Goal: Find specific page/section: Find specific page/section

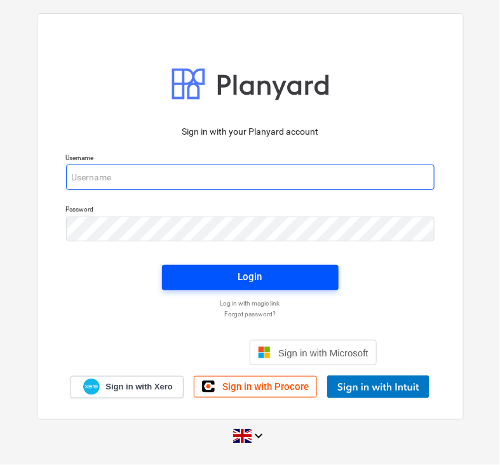
type input "[EMAIL_ADDRESS][DOMAIN_NAME]"
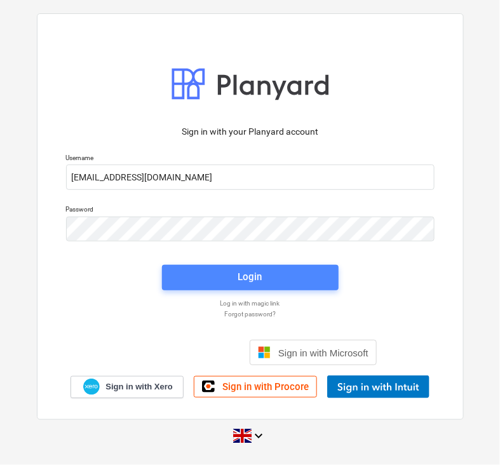
click at [235, 278] on span "Login" at bounding box center [250, 277] width 146 height 17
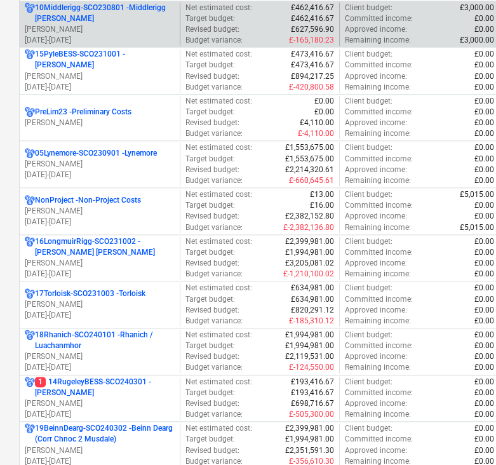
scroll to position [802, 0]
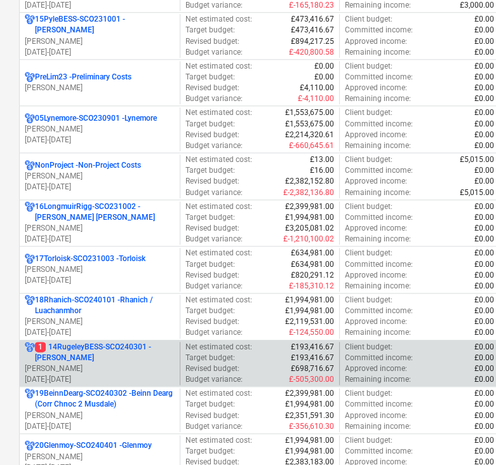
click at [105, 345] on p "1 14RugeleyBESS-SCO240301 - [PERSON_NAME]" at bounding box center [105, 353] width 140 height 22
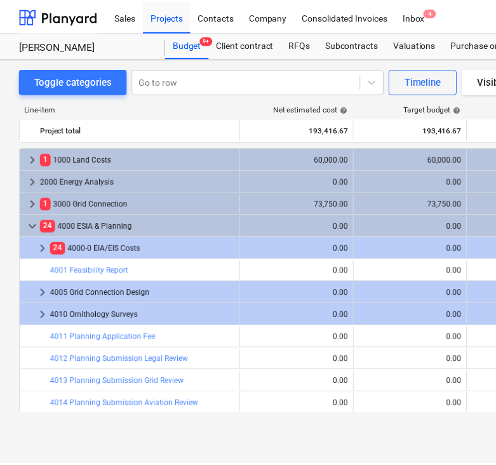
scroll to position [0, 102]
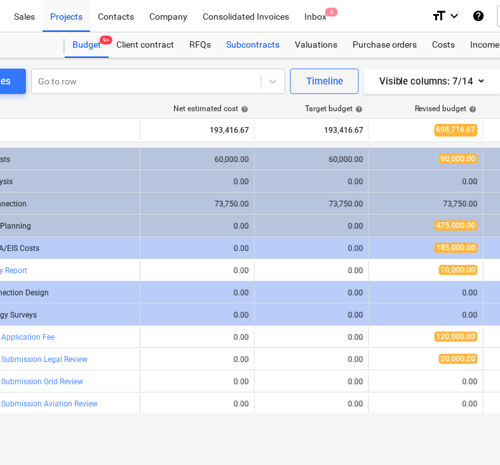
click at [255, 44] on div "Subcontracts" at bounding box center [253, 44] width 69 height 25
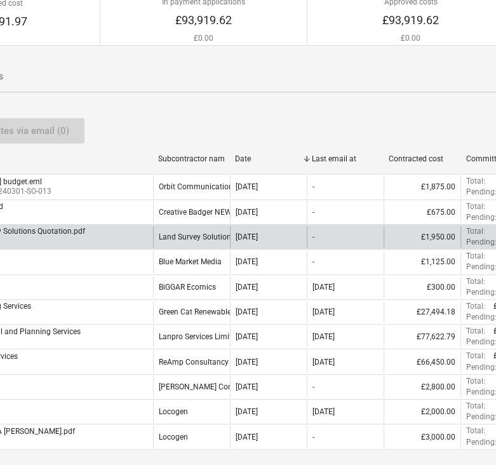
scroll to position [125, 0]
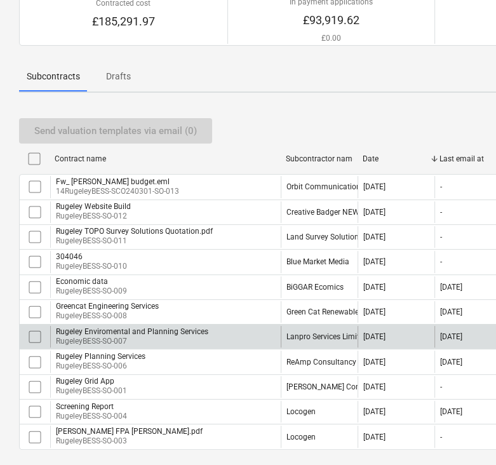
click at [320, 338] on div "Lanpro Services Limited" at bounding box center [327, 336] width 81 height 9
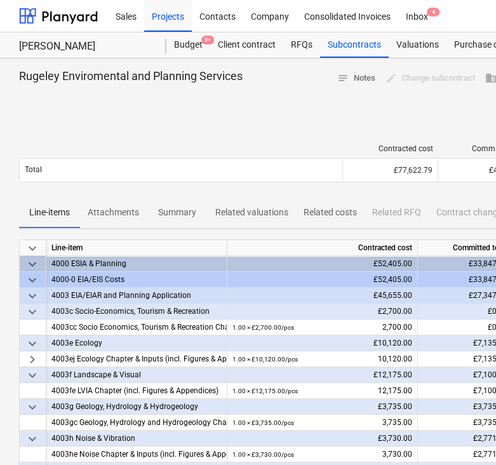
scroll to position [378, 0]
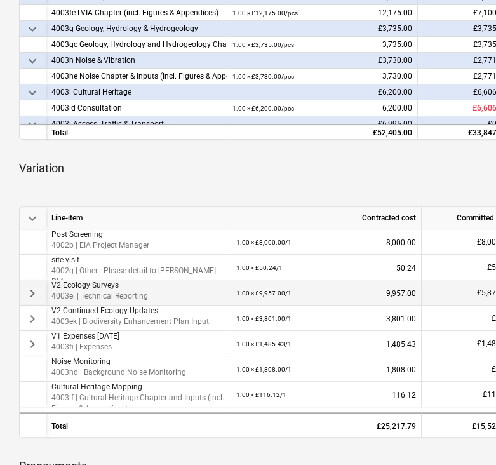
click at [29, 288] on span "keyboard_arrow_right" at bounding box center [32, 293] width 15 height 15
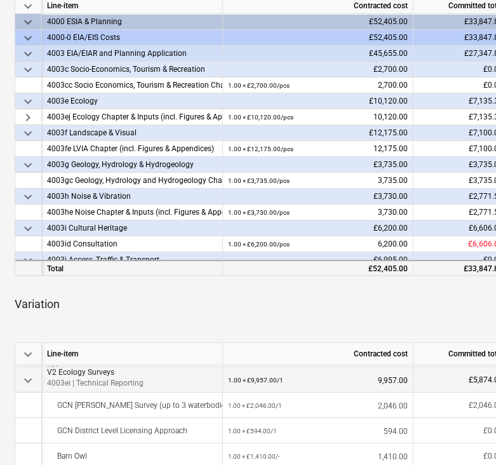
scroll to position [241, 4]
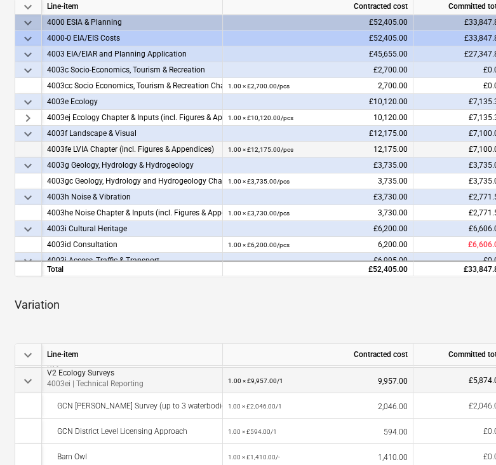
click at [325, 150] on div "1.00 × £12,175.00 / pcs 12,175.00" at bounding box center [318, 150] width 180 height 16
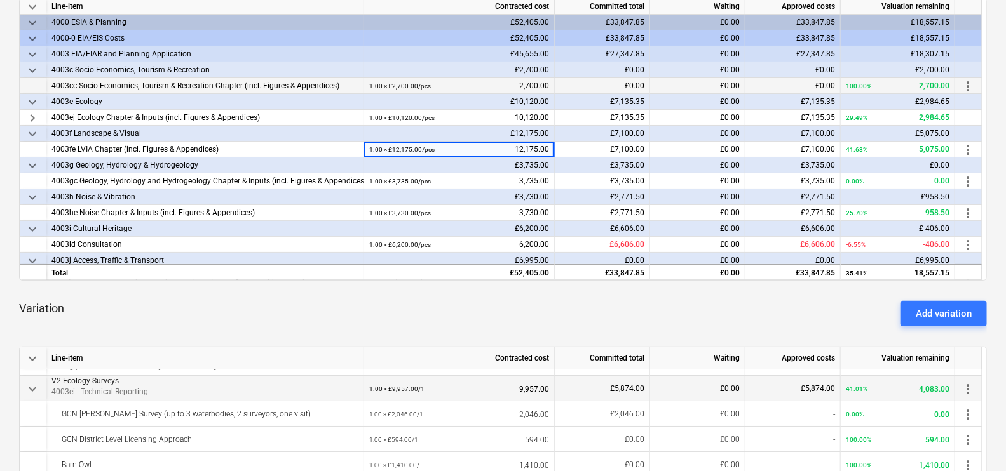
scroll to position [0, 0]
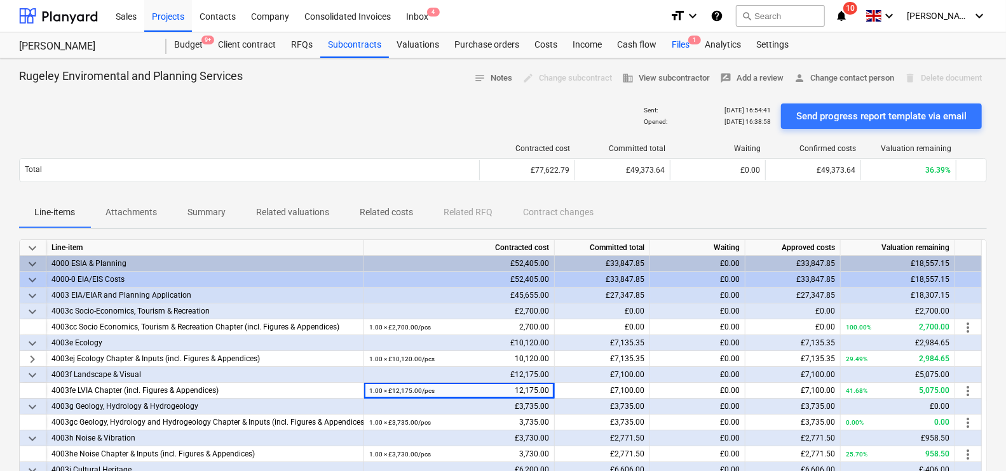
click at [499, 44] on div "Files 1" at bounding box center [680, 44] width 33 height 25
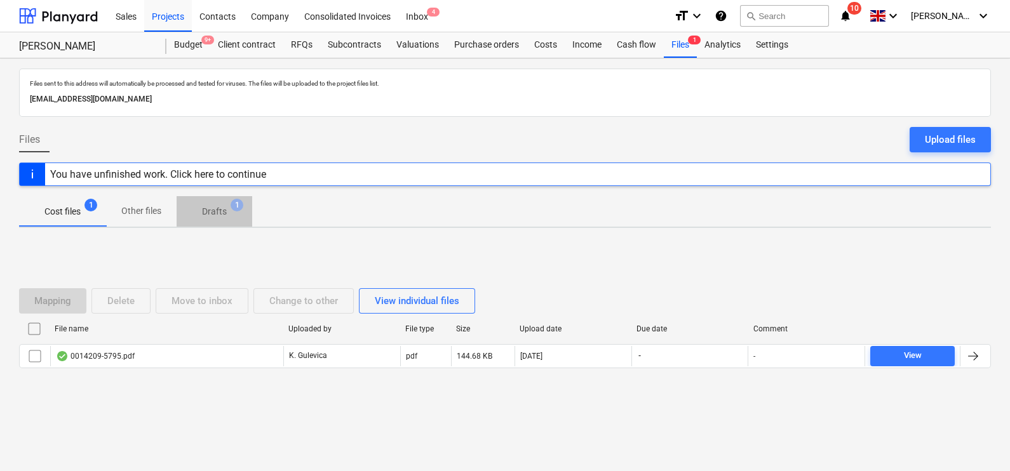
click at [227, 206] on span "Drafts 1" at bounding box center [214, 211] width 45 height 13
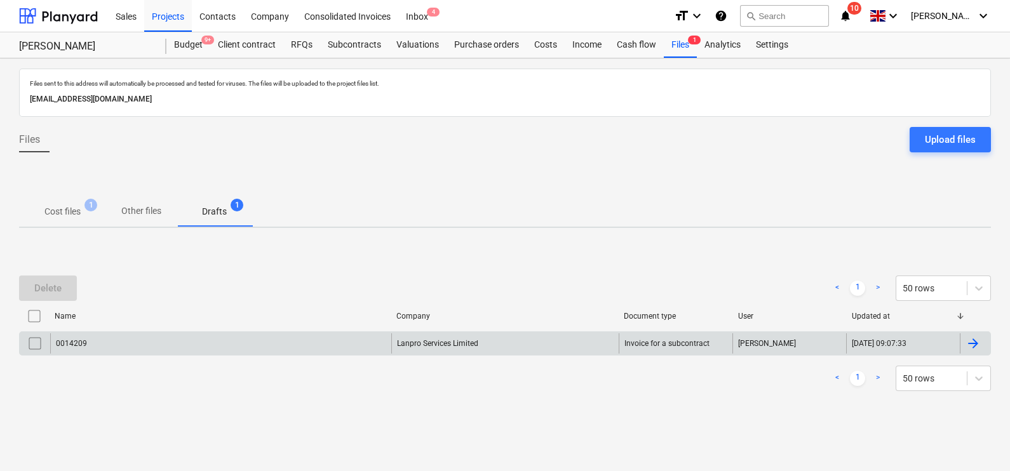
click at [214, 343] on div "0014209" at bounding box center [220, 344] width 341 height 20
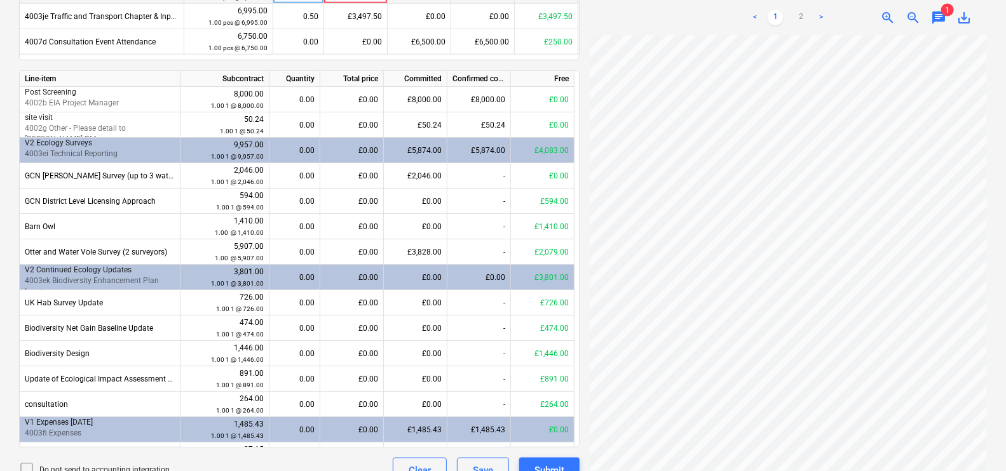
scroll to position [0, 74]
click at [499, 18] on link "2" at bounding box center [800, 17] width 15 height 15
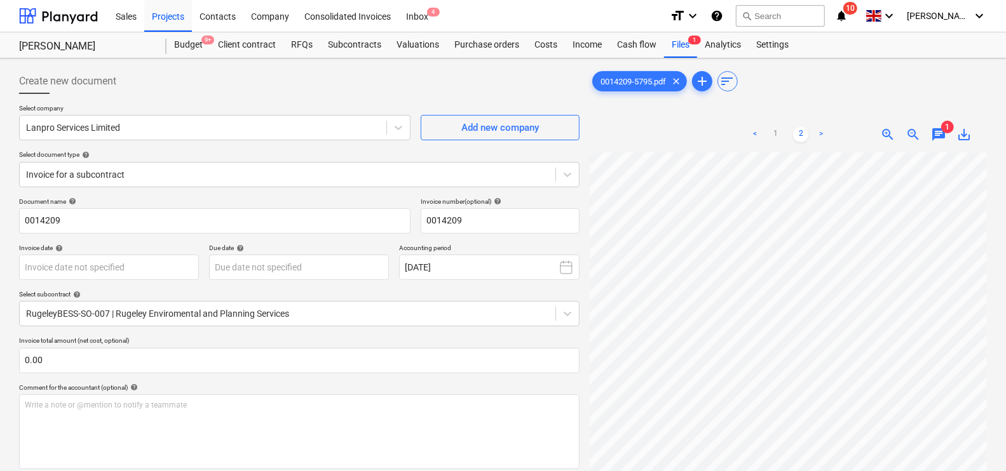
scroll to position [3, 18]
click at [499, 133] on span "chat" at bounding box center [938, 134] width 15 height 15
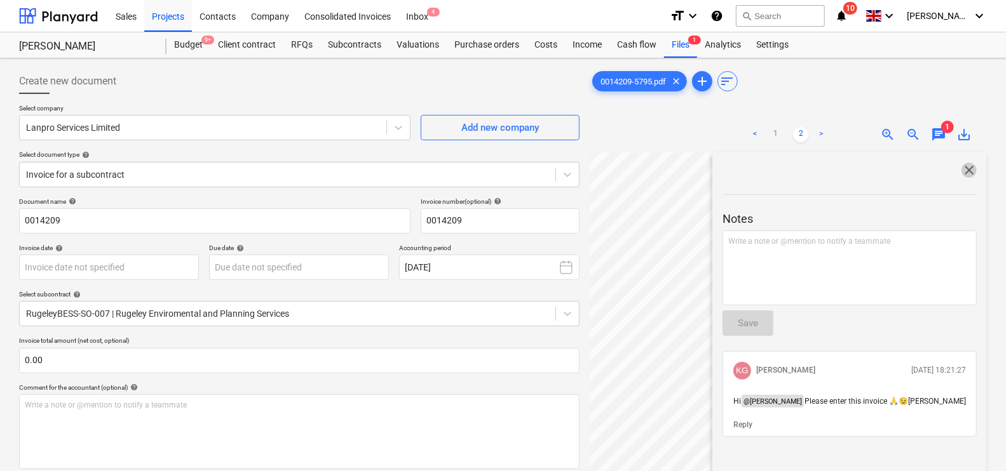
click at [499, 168] on span "close" at bounding box center [968, 170] width 15 height 15
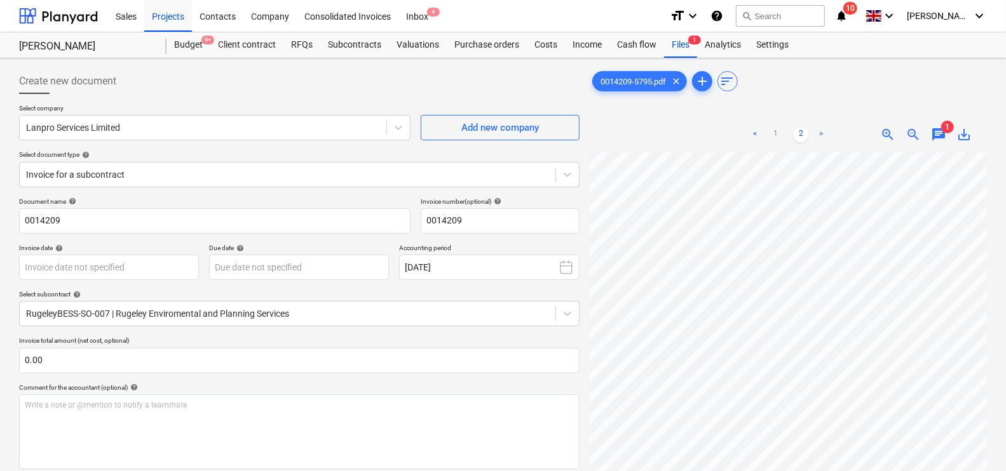
scroll to position [0, 18]
click at [499, 45] on div "Files 1" at bounding box center [680, 44] width 33 height 25
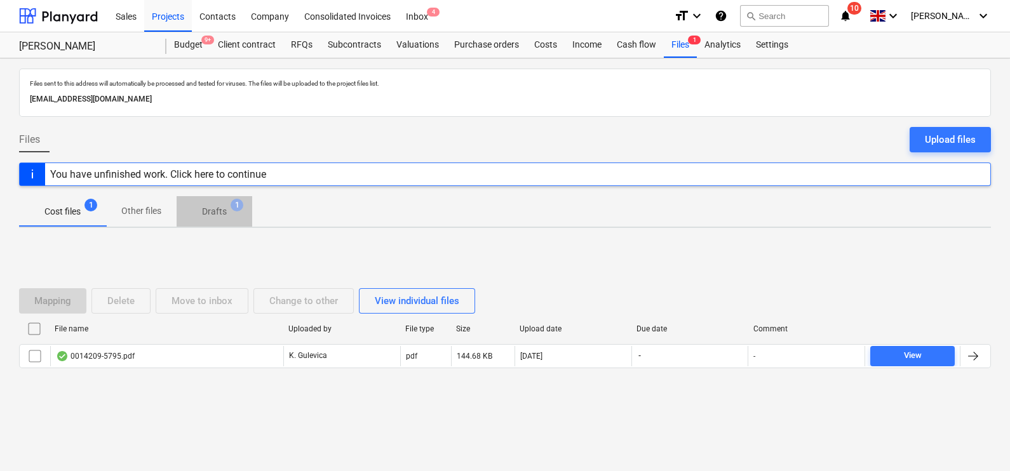
click at [212, 213] on p "Drafts" at bounding box center [214, 211] width 25 height 13
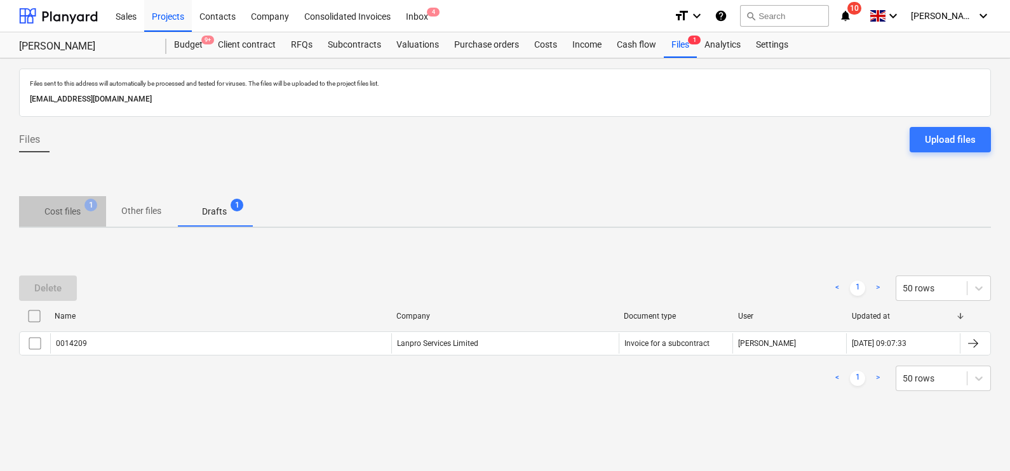
click at [86, 212] on span "Cost files 1" at bounding box center [62, 211] width 57 height 13
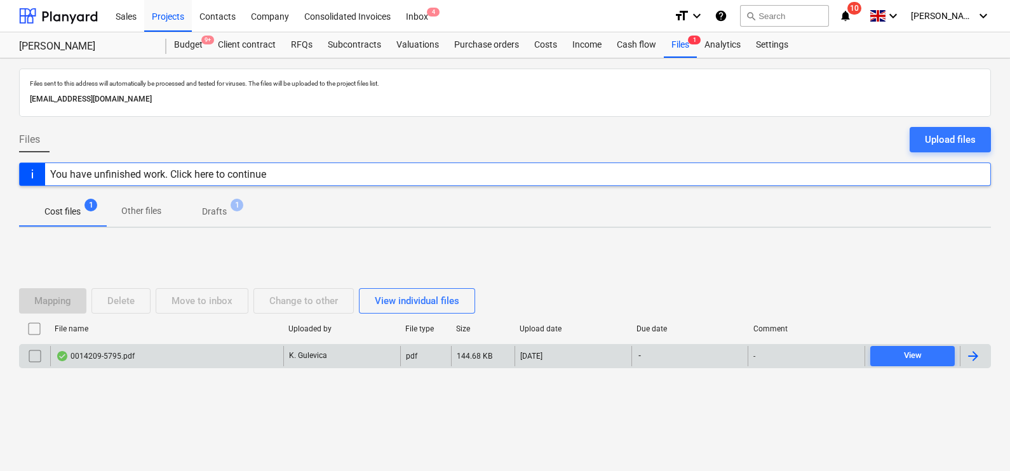
click at [227, 362] on div "0014209-5795.pdf" at bounding box center [166, 356] width 233 height 20
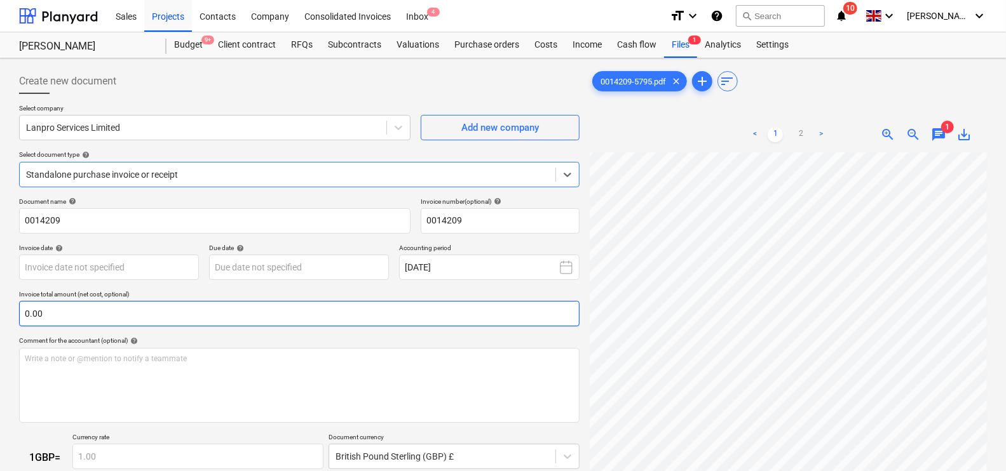
scroll to position [105, 0]
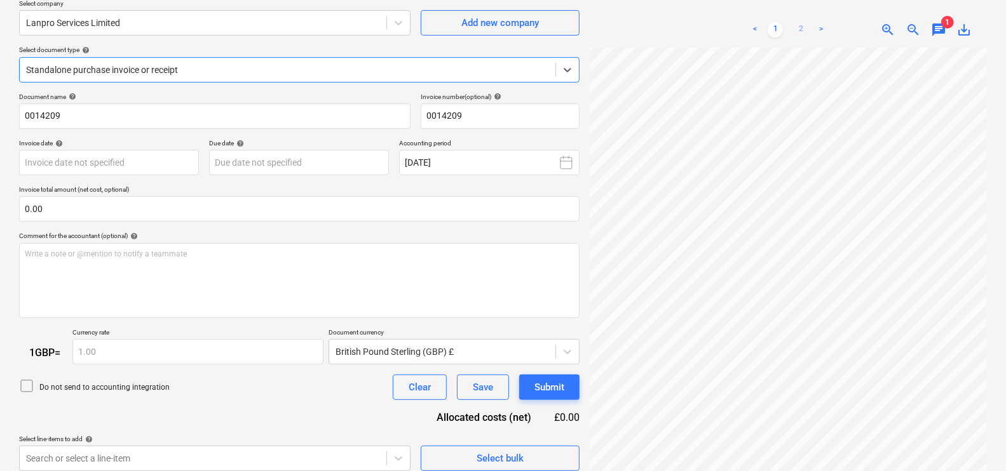
click at [499, 29] on link "2" at bounding box center [800, 29] width 15 height 15
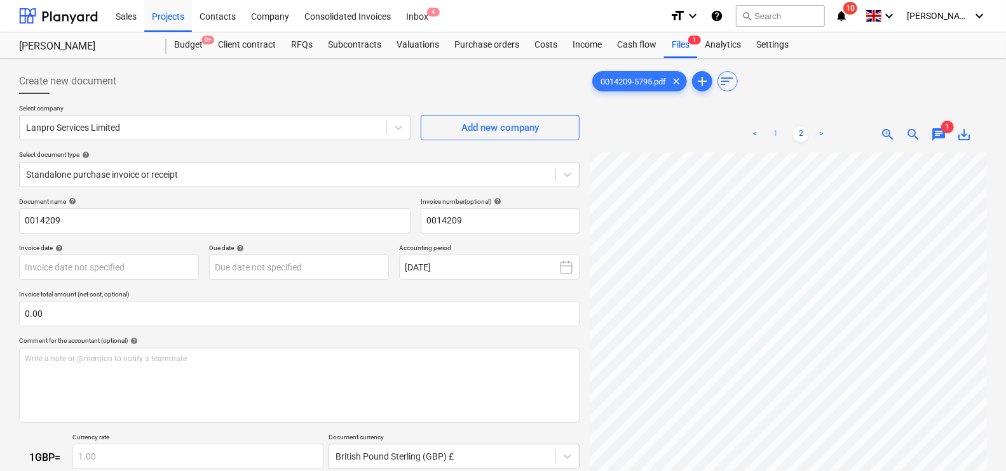
click at [499, 138] on link "1" at bounding box center [774, 134] width 15 height 15
click at [499, 51] on div "Costs" at bounding box center [546, 44] width 38 height 25
